Goal: Task Accomplishment & Management: Manage account settings

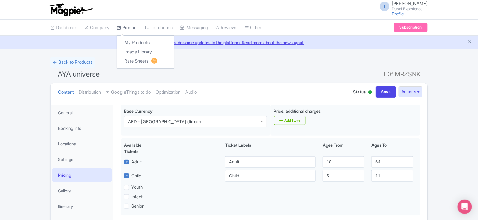
click at [128, 23] on link "Product" at bounding box center [127, 27] width 21 height 16
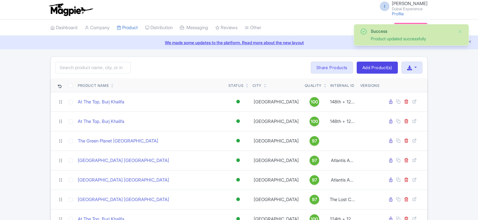
scroll to position [112, 0]
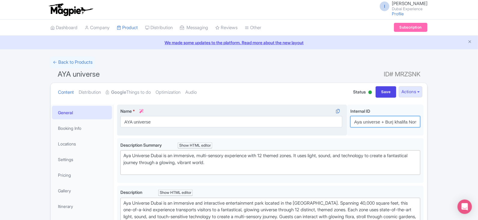
drag, startPoint x: 361, startPoint y: 124, endPoint x: 269, endPoint y: 118, distance: 92.6
click at [269, 118] on div "AYA universe Name * i AYA universe Your product's name has 13 characters. We re…" at bounding box center [270, 121] width 306 height 34
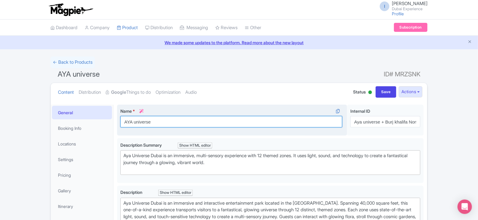
click at [212, 120] on input "AYA universe" at bounding box center [231, 121] width 222 height 11
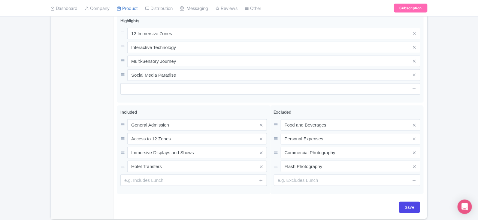
scroll to position [286, 0]
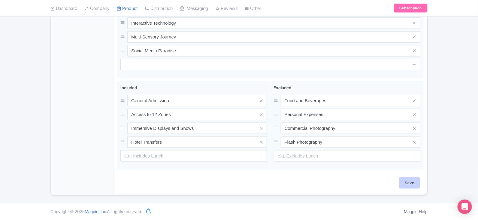
type input "AYA universe"
click at [408, 179] on input "Save" at bounding box center [409, 182] width 21 height 11
type input "Saving..."
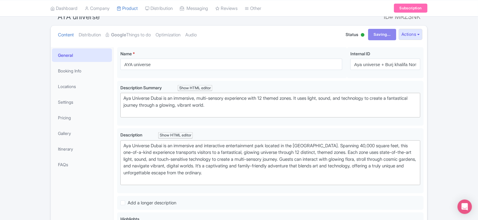
scroll to position [55, 0]
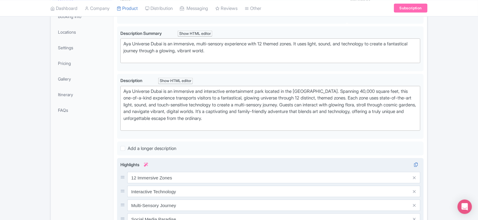
scroll to position [29, 0]
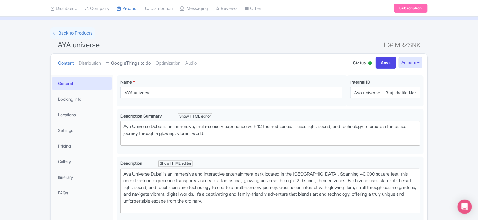
click at [137, 62] on link "Google Things to do" at bounding box center [128, 63] width 45 height 19
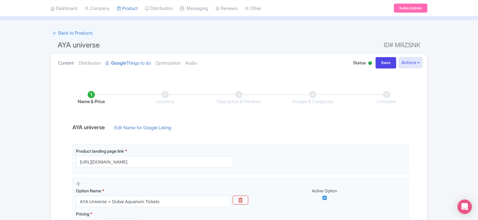
click at [64, 64] on link "Content" at bounding box center [66, 63] width 16 height 19
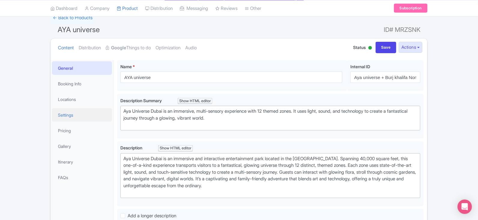
scroll to position [67, 0]
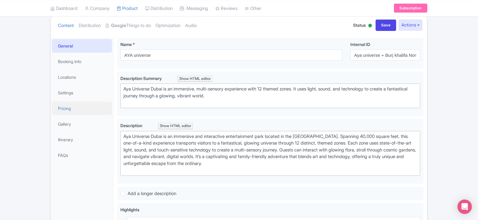
click at [71, 105] on link "Pricing" at bounding box center [82, 107] width 60 height 13
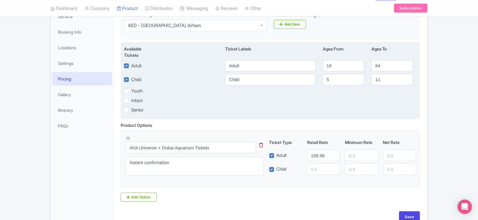
scroll to position [131, 0]
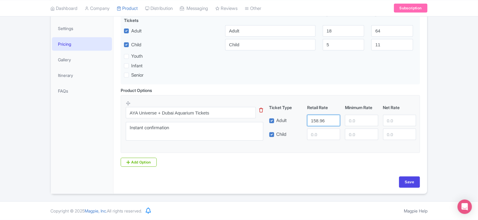
click at [315, 116] on input "158.96" at bounding box center [323, 120] width 33 height 11
paste input "298"
type input "298"
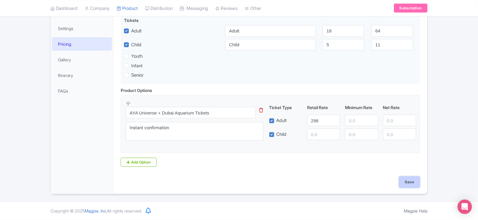
click at [403, 179] on input "Save" at bounding box center [409, 181] width 21 height 11
type input "Saving..."
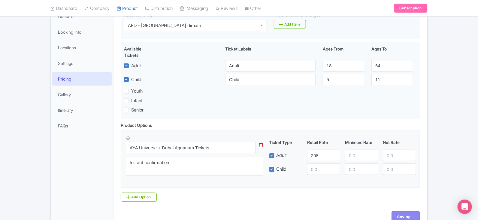
scroll to position [19, 0]
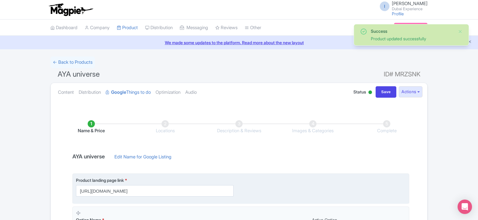
scroll to position [129, 0]
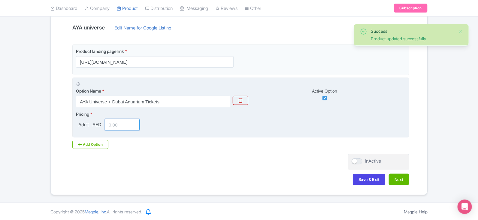
click at [121, 121] on input "number" at bounding box center [122, 124] width 35 height 11
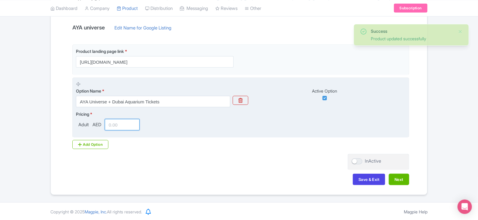
click at [121, 121] on input "number" at bounding box center [122, 124] width 35 height 11
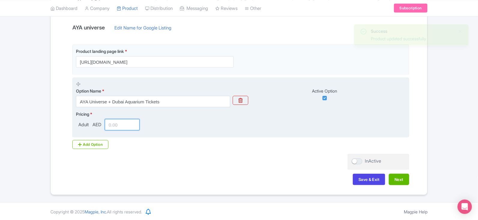
paste input "298"
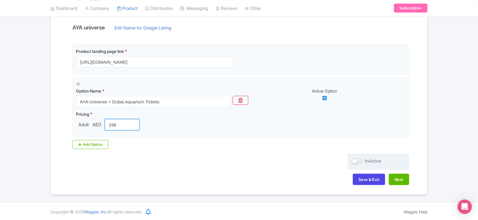
type input "298"
click at [358, 164] on div "InActive" at bounding box center [377, 162] width 61 height 16
click at [347, 156] on div "InActive" at bounding box center [377, 162] width 61 height 16
click at [354, 160] on div at bounding box center [356, 161] width 11 height 6
click at [354, 160] on input "InActive" at bounding box center [353, 161] width 4 height 4
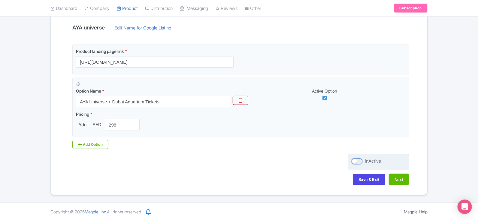
checkbox input "true"
click at [404, 175] on button "Next" at bounding box center [398, 178] width 20 height 11
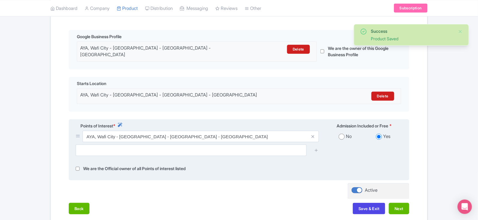
scroll to position [166, 0]
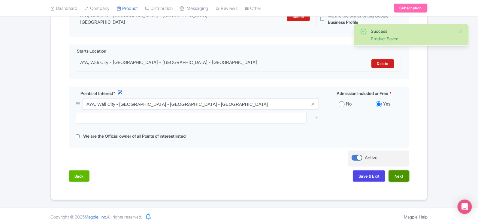
click at [398, 173] on button "Next" at bounding box center [398, 175] width 20 height 11
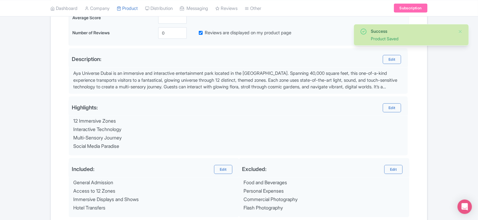
scroll to position [230, 0]
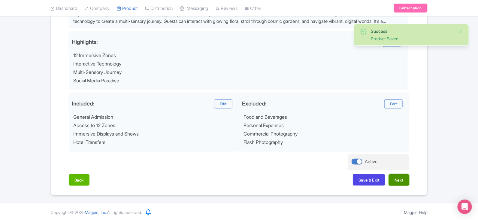
click at [406, 182] on button "Next" at bounding box center [398, 179] width 20 height 11
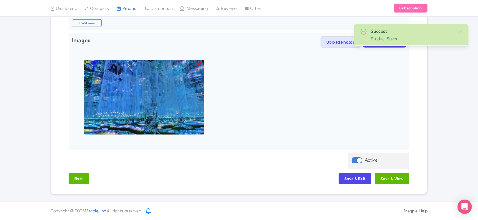
scroll to position [174, 0]
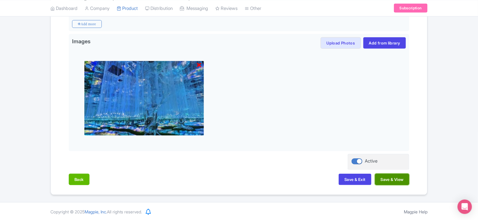
click at [397, 182] on button "Save & View" at bounding box center [392, 178] width 34 height 11
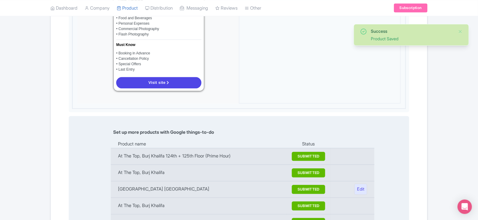
scroll to position [586, 0]
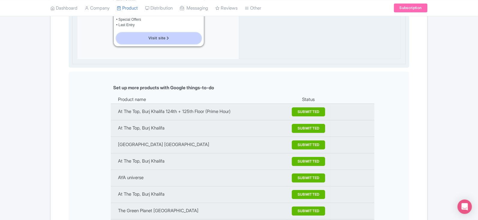
click at [161, 36] on span "Visit site" at bounding box center [156, 38] width 17 height 4
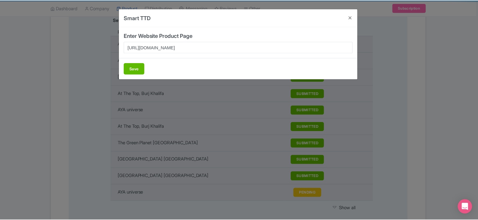
scroll to position [661, 0]
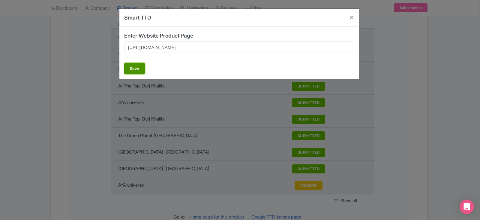
click at [136, 69] on button "Save" at bounding box center [134, 68] width 21 height 11
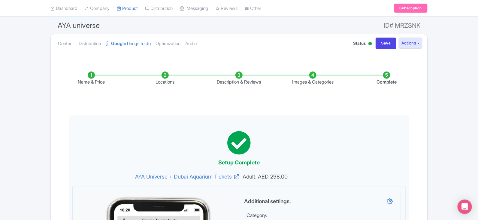
scroll to position [0, 0]
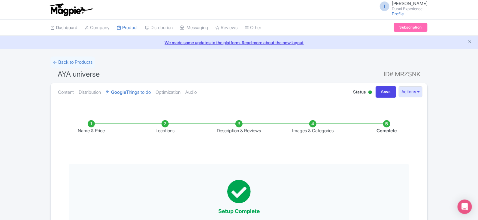
click at [56, 29] on link "Dashboard" at bounding box center [63, 27] width 27 height 16
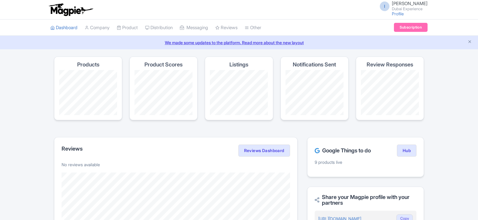
click at [0, 0] on link "My Products" at bounding box center [0, 0] width 0 height 0
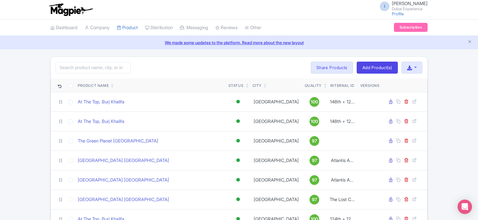
scroll to position [112, 0]
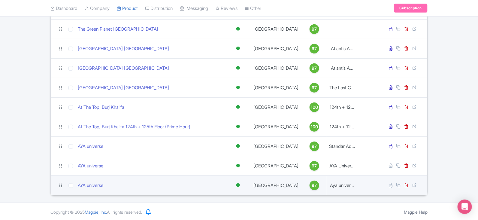
click at [385, 185] on td at bounding box center [404, 184] width 45 height 19
click at [392, 186] on link at bounding box center [391, 185] width 4 height 6
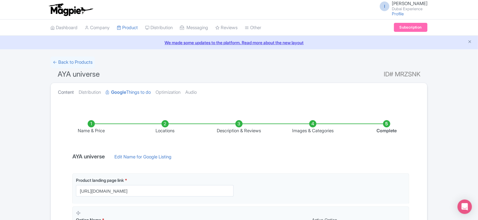
click at [72, 94] on link "Content" at bounding box center [66, 92] width 16 height 19
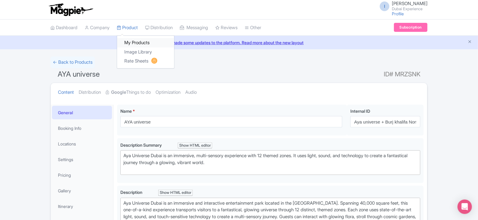
click at [139, 39] on link "My Products" at bounding box center [145, 42] width 57 height 9
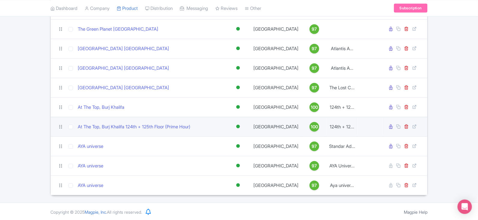
scroll to position [112, 0]
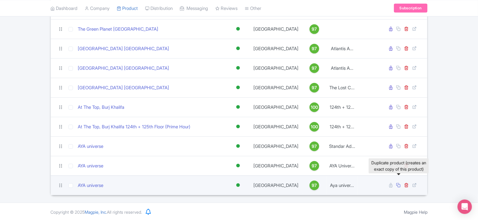
click at [399, 184] on icon at bounding box center [398, 184] width 4 height 4
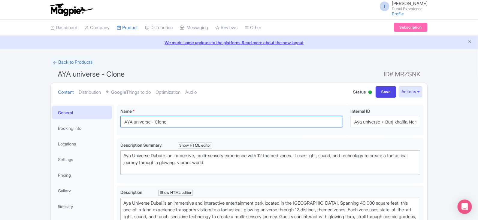
click at [161, 122] on input "AYA universe - Clone" at bounding box center [231, 121] width 222 height 11
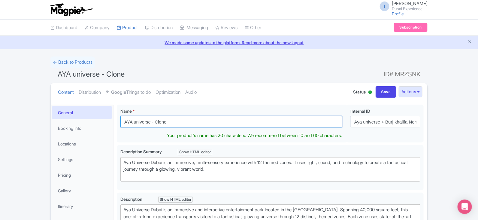
click at [161, 122] on input "AYA universe - Clone" at bounding box center [231, 121] width 222 height 11
type input "AYA universe"
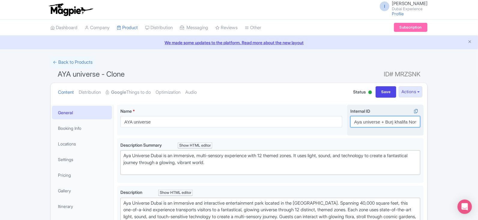
click at [384, 118] on input "Aya universe + Burj khalifa Non-Prime" at bounding box center [385, 121] width 70 height 11
paste input "298"
click at [366, 118] on input "298" at bounding box center [385, 121] width 70 height 11
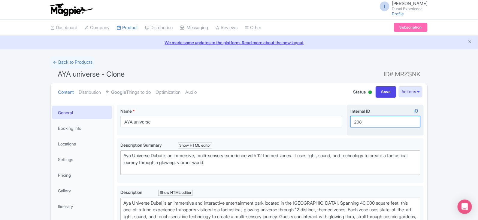
click at [366, 118] on input "298" at bounding box center [385, 121] width 70 height 11
paste input "Aya universe + IMG Theme park"
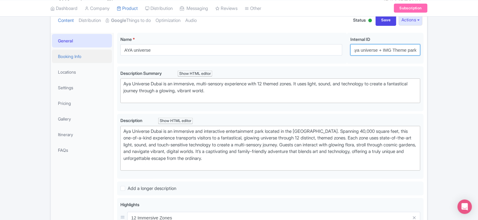
scroll to position [75, 0]
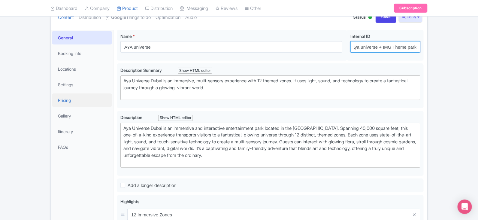
type input "Aya universe + IMG Theme park"
click at [79, 103] on link "Pricing" at bounding box center [82, 99] width 60 height 13
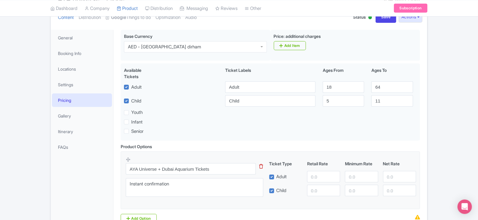
scroll to position [0, 0]
click at [317, 178] on input "number" at bounding box center [323, 176] width 33 height 11
paste input "308"
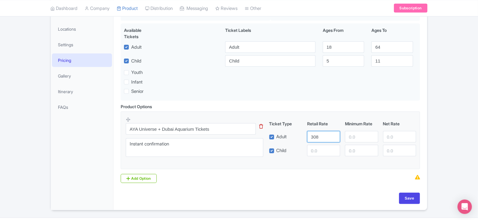
scroll to position [131, 0]
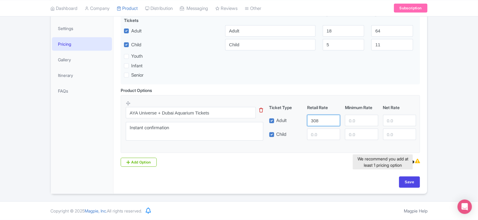
type input "308"
click at [342, 161] on div "Product Options i AYA Universe + Dubai Aquarium Tickets This tip has not data. …" at bounding box center [270, 126] width 306 height 79
click at [420, 184] on div "Save" at bounding box center [270, 184] width 306 height 17
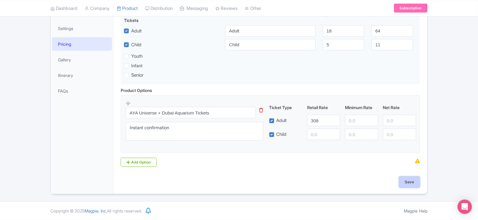
click at [412, 184] on input "Save" at bounding box center [409, 181] width 21 height 11
type input "Saving..."
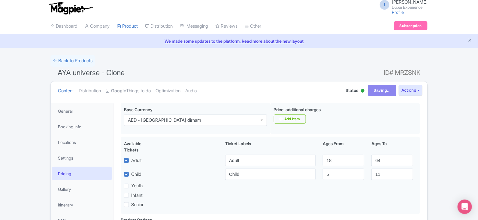
scroll to position [0, 0]
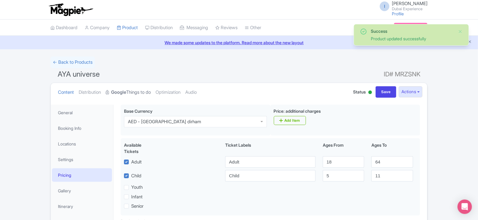
click at [130, 91] on link "Google Things to do" at bounding box center [128, 92] width 45 height 19
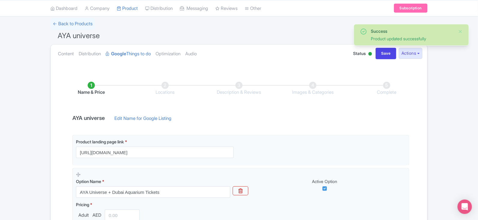
scroll to position [75, 0]
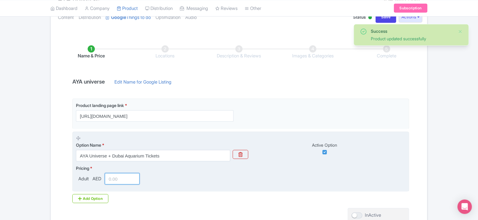
click at [128, 179] on input "number" at bounding box center [122, 178] width 35 height 11
paste input "308"
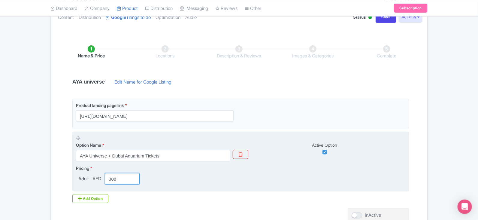
type input "308"
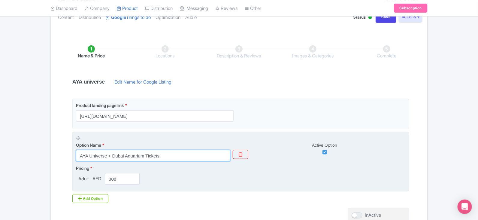
click at [172, 155] on input "AYA Universe + Dubai Aquarium Tickets" at bounding box center [153, 155] width 154 height 11
paste input "308"
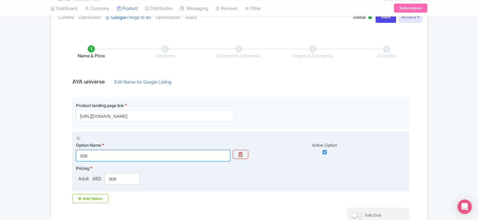
click at [172, 155] on input "308" at bounding box center [153, 155] width 154 height 11
click at [174, 156] on input "AYA Universe + Dubai Aquarium Tickets" at bounding box center [153, 155] width 154 height 11
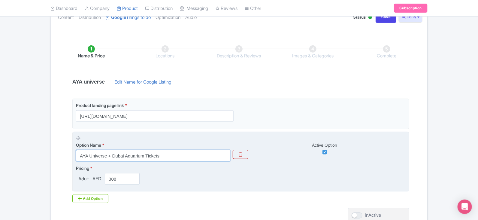
paste input "ya universe + IMG Theme park"
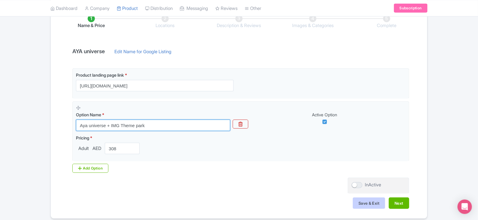
scroll to position [129, 0]
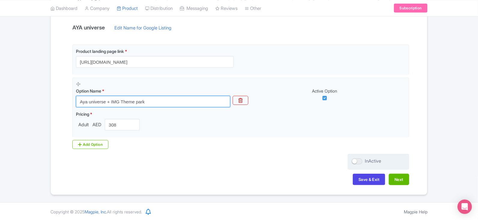
type input "Aya universe + IMG Theme park"
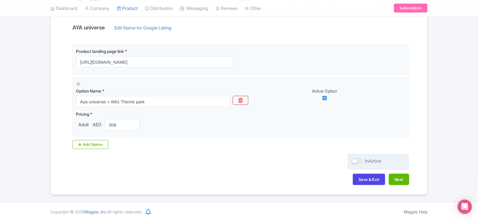
click at [352, 163] on label "InActive" at bounding box center [365, 160] width 29 height 7
click at [352, 163] on input "InActive" at bounding box center [353, 161] width 4 height 4
checkbox input "true"
click at [403, 175] on button "Next" at bounding box center [398, 178] width 20 height 11
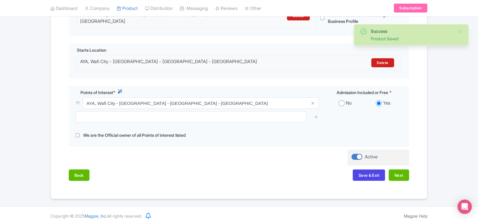
scroll to position [168, 0]
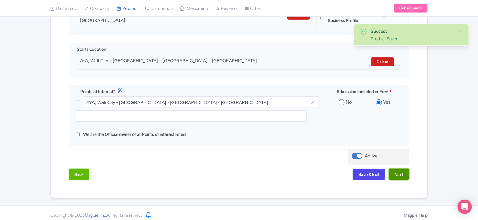
click at [400, 172] on button "Next" at bounding box center [398, 173] width 20 height 11
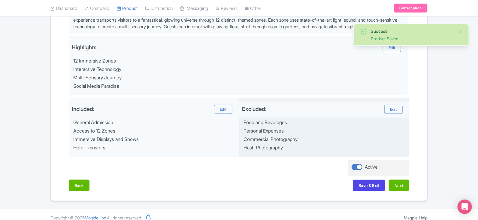
scroll to position [230, 0]
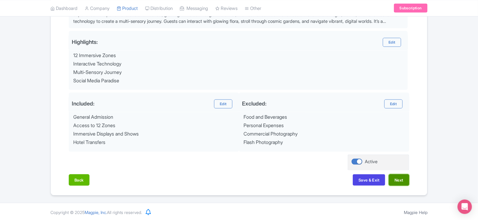
click at [406, 175] on button "Next" at bounding box center [398, 179] width 20 height 11
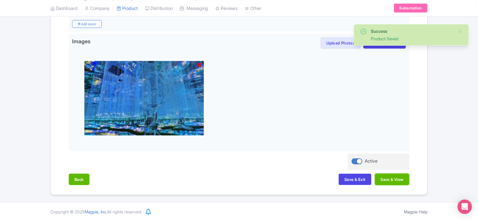
click at [406, 175] on button "Save & View" at bounding box center [392, 178] width 34 height 11
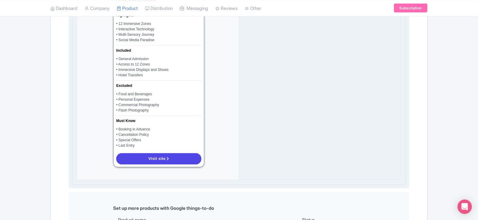
scroll to position [474, 0]
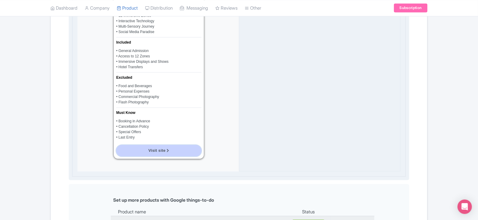
click at [184, 150] on link "Visit site" at bounding box center [158, 150] width 85 height 11
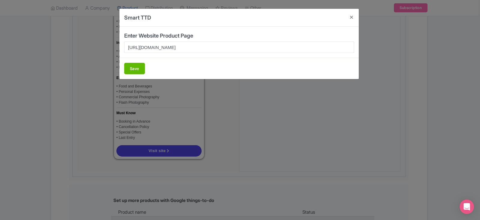
click at [126, 60] on div "Save" at bounding box center [238, 68] width 239 height 21
click at [133, 70] on button "Save" at bounding box center [134, 68] width 21 height 11
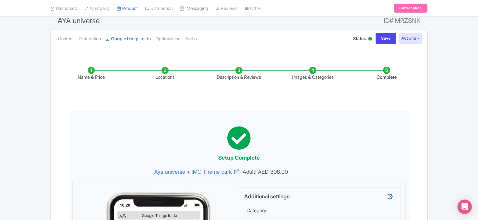
scroll to position [0, 0]
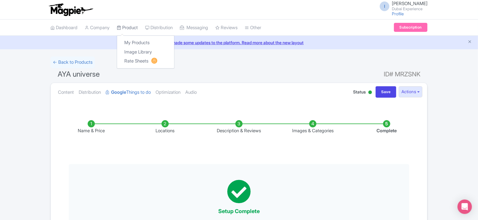
click at [130, 28] on link "Product" at bounding box center [127, 27] width 21 height 16
click at [136, 43] on link "My Products" at bounding box center [145, 42] width 57 height 9
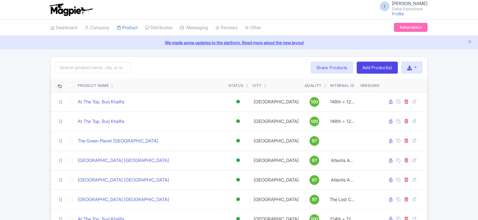
scroll to position [131, 0]
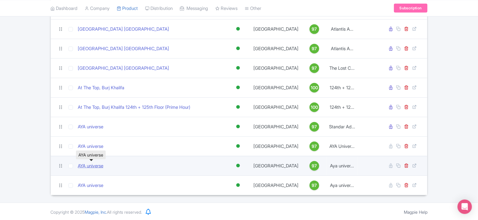
click at [94, 164] on link "AYA universe" at bounding box center [90, 165] width 25 height 7
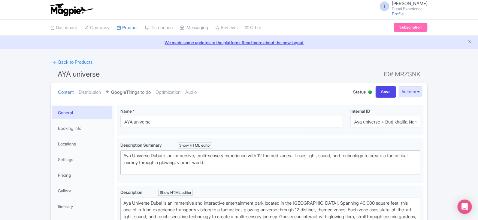
click at [137, 91] on link "Google Things to do" at bounding box center [128, 92] width 45 height 19
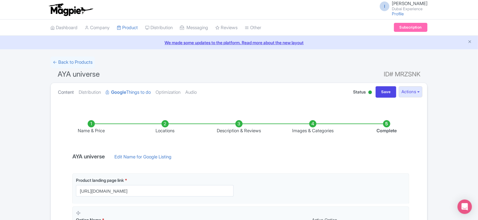
click at [71, 92] on link "Content" at bounding box center [66, 92] width 16 height 19
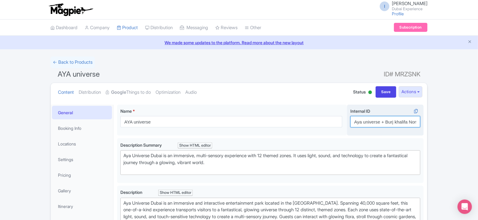
click at [387, 127] on input "Aya universe + Burj khalifa Non-Prime" at bounding box center [385, 121] width 70 height 11
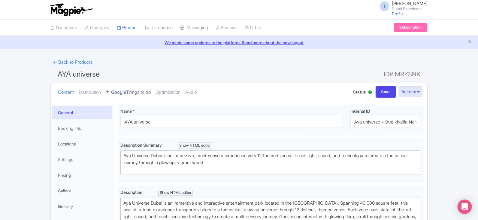
click at [126, 92] on strong "Google" at bounding box center [118, 92] width 15 height 7
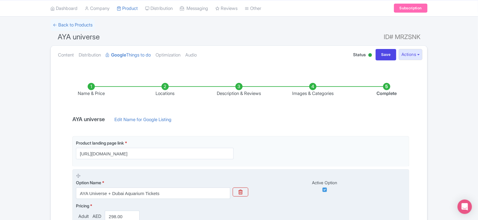
scroll to position [75, 0]
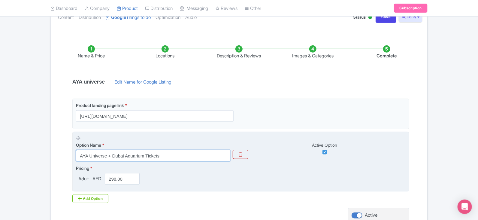
click at [182, 155] on input "AYA Universe + Dubai Aquarium Tickets" at bounding box center [153, 155] width 154 height 11
paste input "ya universe + Burj khalifa Non-Prime"
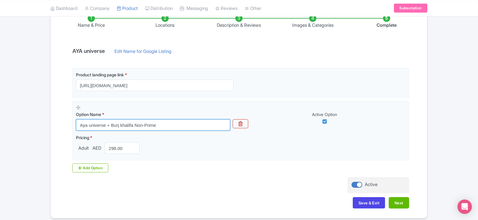
scroll to position [129, 0]
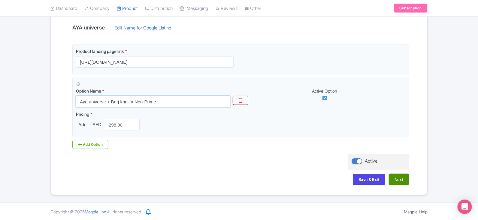
type input "Aya universe + Burj khalifa Non-Prime"
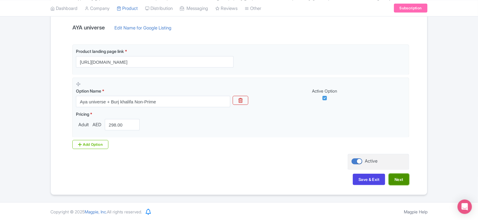
click at [398, 177] on button "Next" at bounding box center [398, 178] width 20 height 11
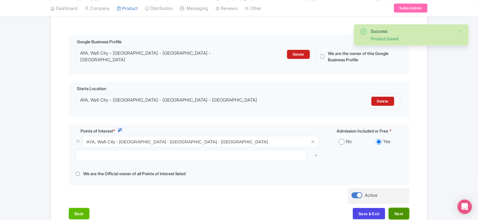
click at [400, 208] on button "Next" at bounding box center [398, 213] width 20 height 11
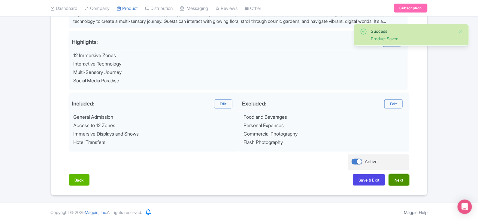
click at [394, 177] on button "Next" at bounding box center [398, 179] width 20 height 11
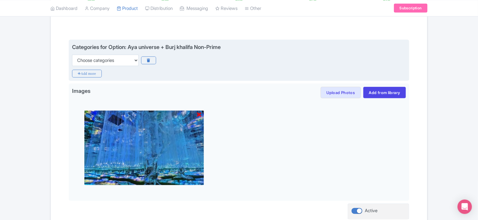
scroll to position [174, 0]
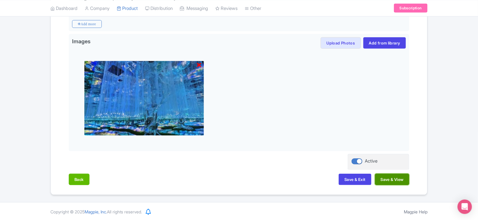
click at [386, 179] on button "Save & View" at bounding box center [392, 178] width 34 height 11
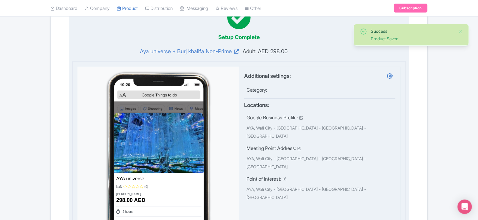
scroll to position [0, 0]
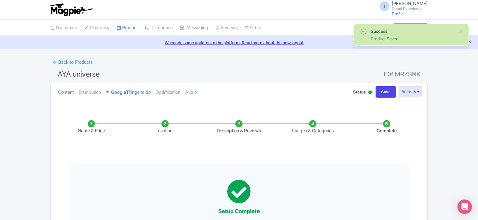
click at [60, 90] on link "Content" at bounding box center [66, 92] width 16 height 19
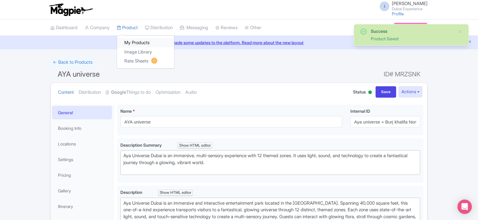
click at [142, 44] on link "My Products" at bounding box center [145, 42] width 57 height 9
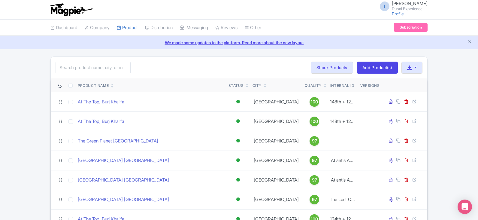
scroll to position [131, 0]
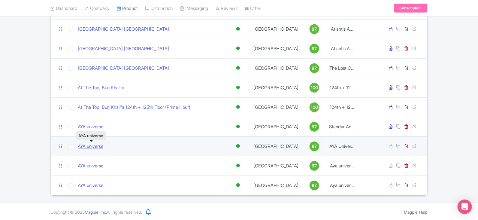
click at [100, 145] on link "AYA universe" at bounding box center [90, 146] width 25 height 7
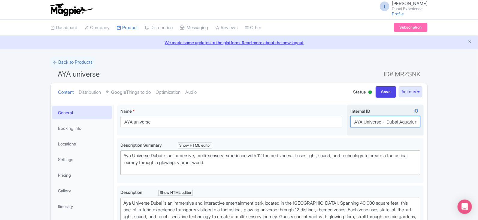
click at [367, 121] on input "AYA Universe + Dubai Aquarium Tickets" at bounding box center [385, 121] width 70 height 11
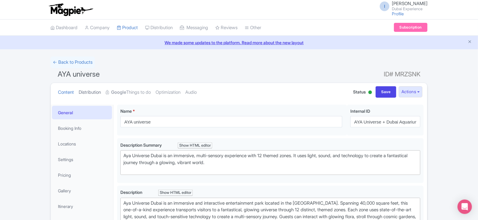
click at [99, 93] on link "Distribution" at bounding box center [90, 92] width 22 height 19
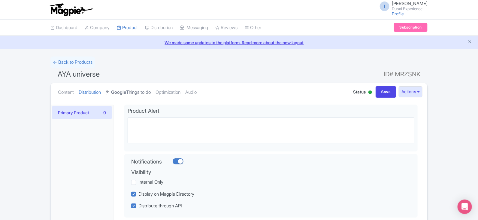
click at [124, 93] on strong "Google" at bounding box center [118, 92] width 15 height 7
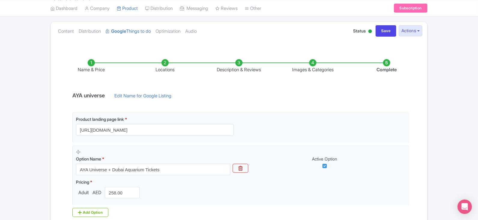
scroll to position [75, 0]
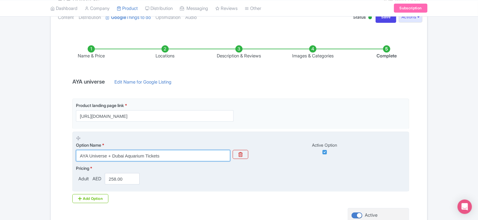
click at [180, 159] on input "AYA Universe + Dubai Aquarium Tickets" at bounding box center [153, 155] width 154 height 11
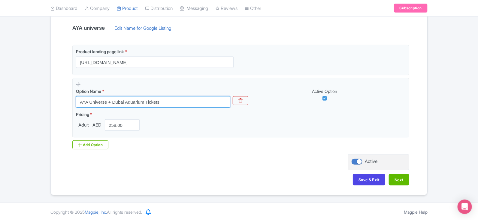
scroll to position [129, 0]
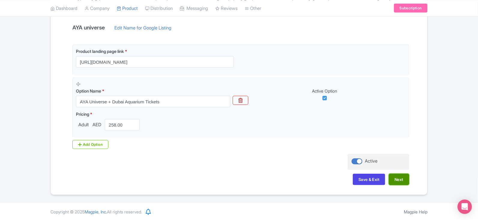
click at [392, 178] on button "Next" at bounding box center [398, 178] width 20 height 11
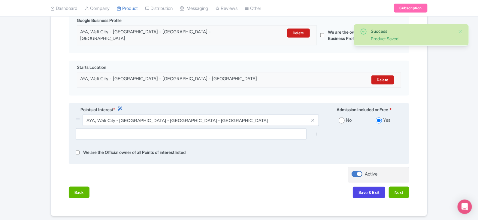
scroll to position [168, 0]
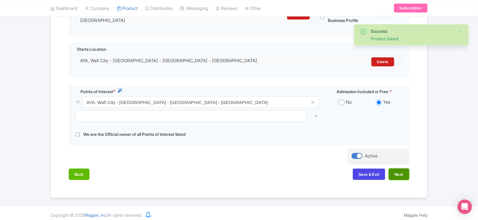
click at [403, 171] on button "Next" at bounding box center [398, 173] width 20 height 11
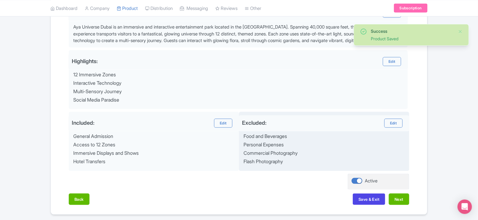
scroll to position [230, 0]
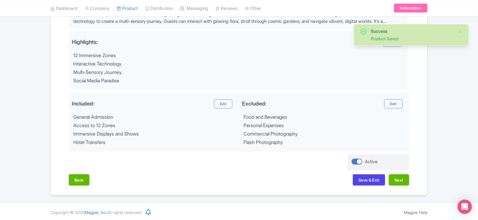
click at [400, 186] on div "Back Save & Exit Next" at bounding box center [239, 182] width 340 height 17
click at [402, 182] on button "Next" at bounding box center [398, 179] width 20 height 11
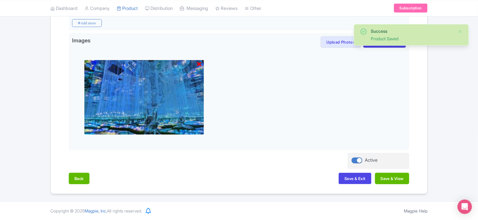
scroll to position [174, 0]
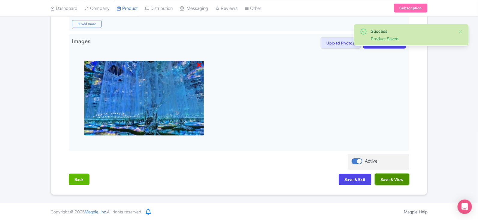
click at [405, 180] on button "Save & View" at bounding box center [392, 178] width 34 height 11
click at [78, 180] on button "Back" at bounding box center [79, 178] width 21 height 11
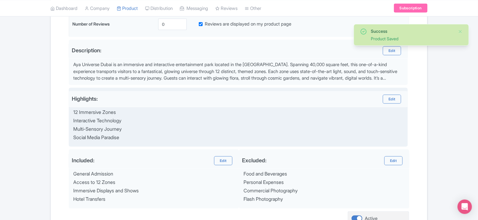
scroll to position [0, 0]
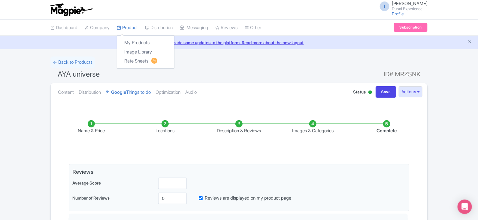
click at [139, 36] on div "My Products Image Library Rate Sheets" at bounding box center [146, 51] width 58 height 33
click at [143, 43] on link "My Products" at bounding box center [145, 42] width 57 height 9
